Goal: Check status: Check status

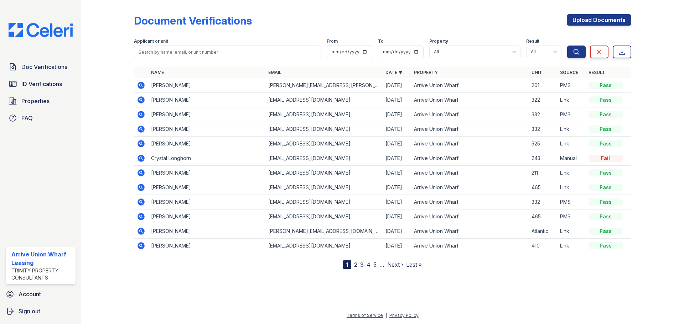
click at [140, 83] on icon at bounding box center [140, 85] width 7 height 7
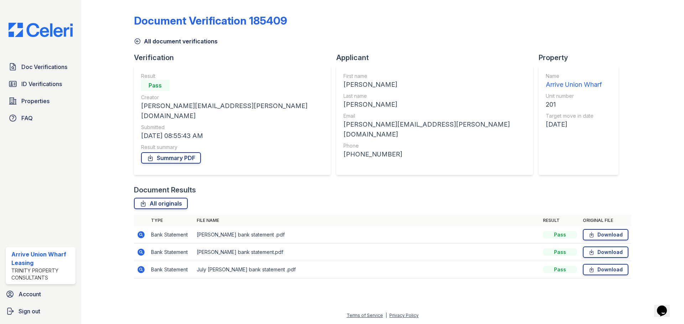
click at [139, 231] on icon at bounding box center [140, 234] width 7 height 7
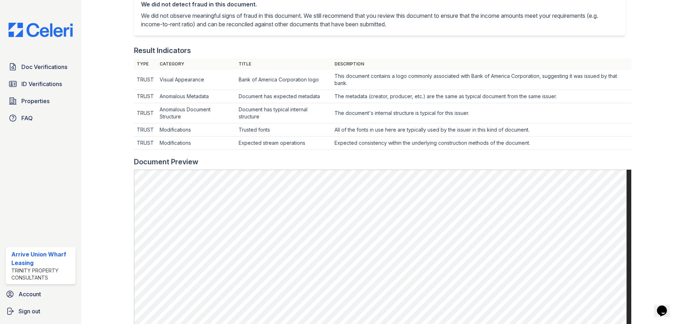
scroll to position [369, 0]
